Goal: Find specific page/section: Find specific page/section

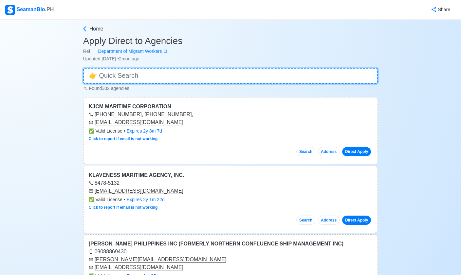
click at [112, 77] on input at bounding box center [230, 76] width 295 height 16
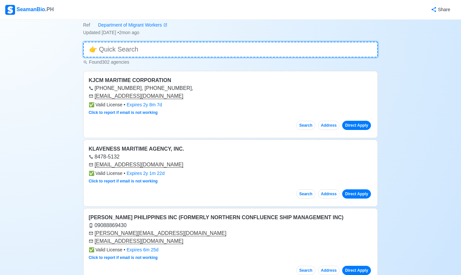
type input "o"
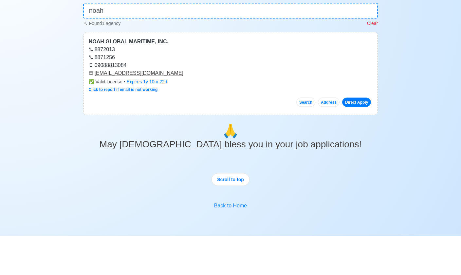
click at [367, 136] on link "Direct Apply" at bounding box center [356, 140] width 29 height 9
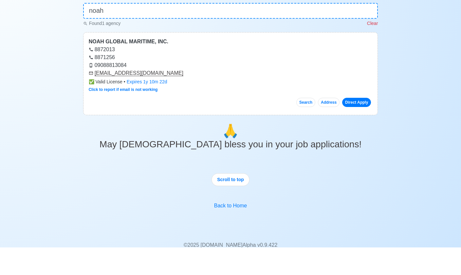
scroll to position [0, 0]
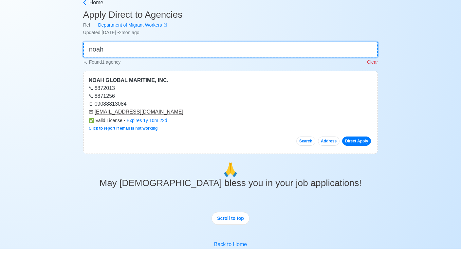
click at [125, 68] on input "noah" at bounding box center [230, 76] width 295 height 16
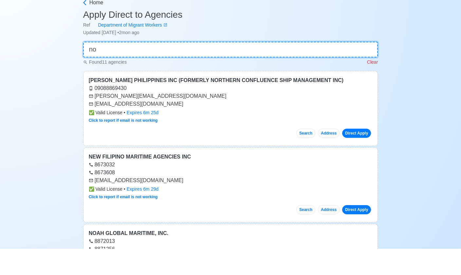
type input "n"
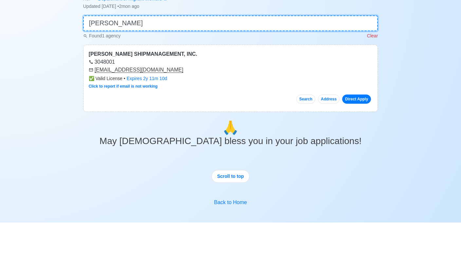
type input "stell"
click at [363, 147] on link "Direct Apply" at bounding box center [356, 151] width 29 height 9
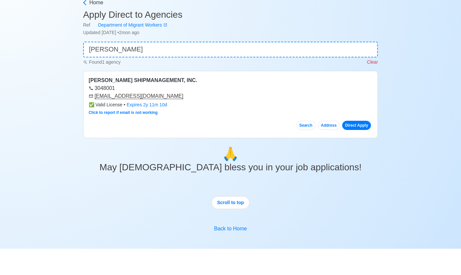
click at [359, 147] on link "Direct Apply" at bounding box center [356, 151] width 29 height 9
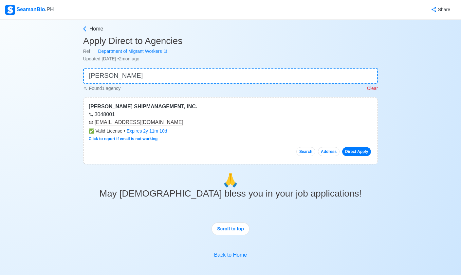
click at [376, 86] on p "Clear" at bounding box center [372, 88] width 11 height 7
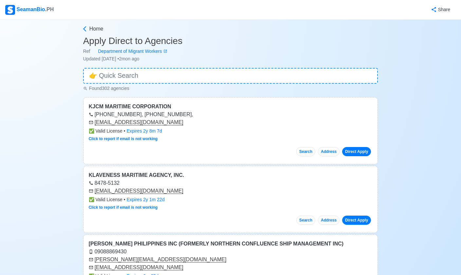
click at [27, 7] on div "SeamanBio .PH" at bounding box center [29, 10] width 48 height 10
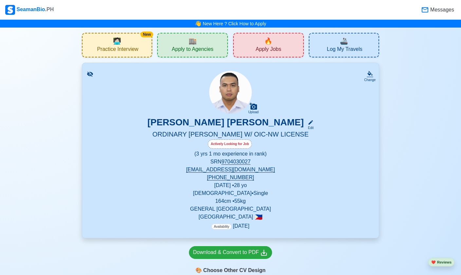
click at [190, 47] on span "Apply to Agencies" at bounding box center [193, 50] width 42 height 8
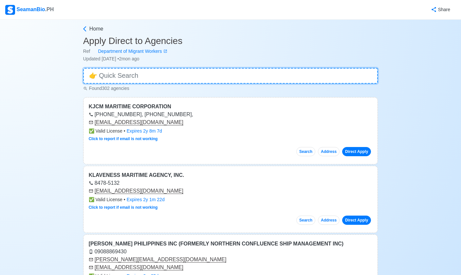
click at [114, 73] on input at bounding box center [230, 76] width 295 height 16
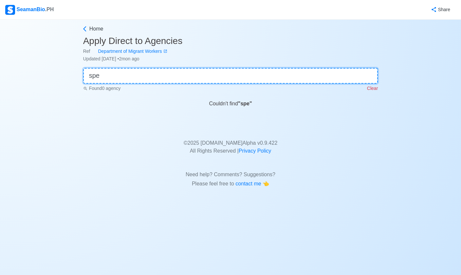
type input "spec"
